Goal: Transaction & Acquisition: Purchase product/service

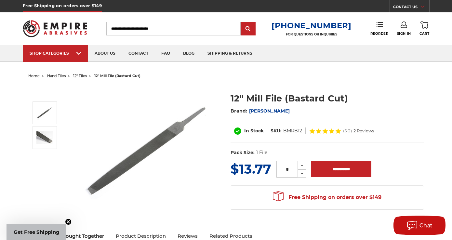
click at [258, 111] on span "[PERSON_NAME]" at bounding box center [269, 111] width 41 height 6
